Goal: Information Seeking & Learning: Learn about a topic

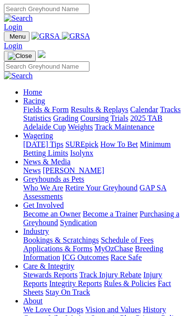
scroll to position [188, 0]
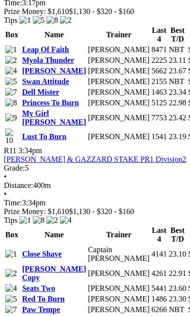
scroll to position [2566, 0]
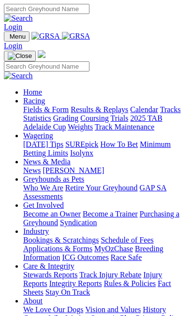
scroll to position [188, 0]
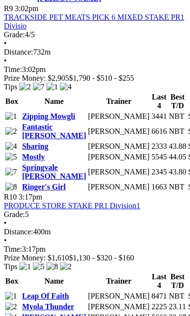
scroll to position [2575, 0]
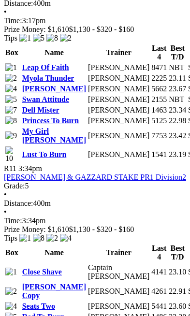
scroll to position [2548, 0]
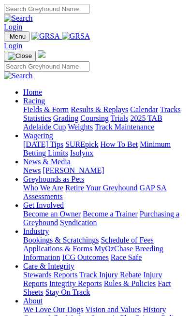
scroll to position [239, 0]
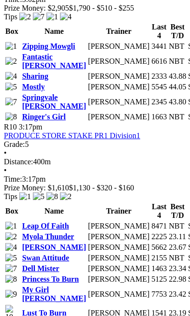
scroll to position [2348, 0]
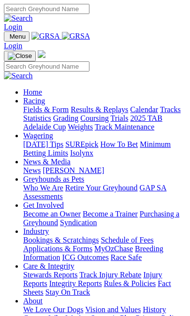
scroll to position [239, 0]
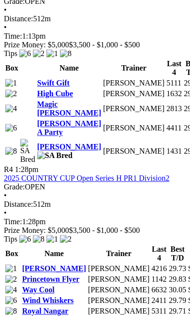
scroll to position [1189, 0]
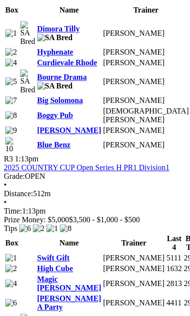
scroll to position [909, 0]
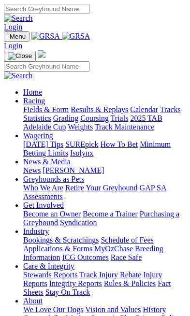
scroll to position [239, 0]
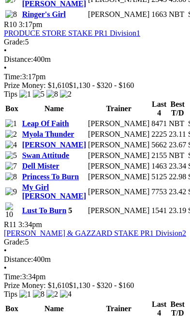
scroll to position [2492, 0]
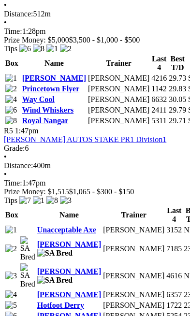
scroll to position [1401, 0]
